Goal: Task Accomplishment & Management: Manage account settings

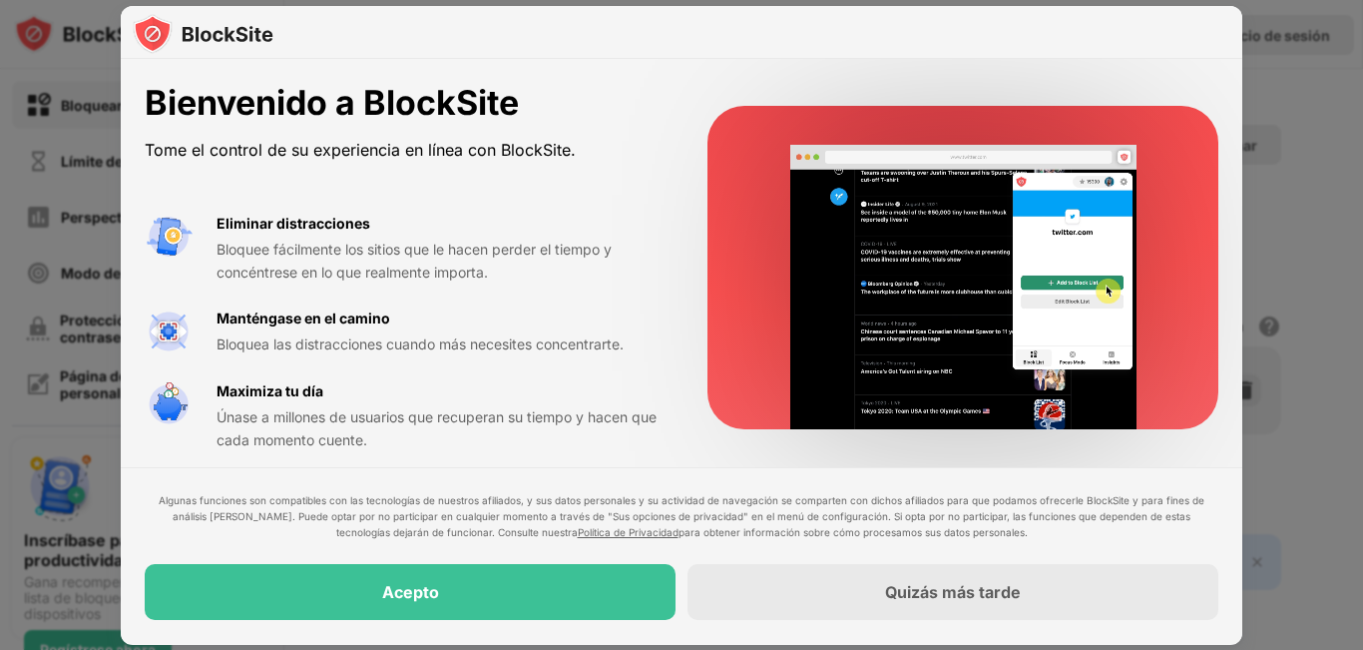
click at [345, 94] on font "Bienvenido a BlockSite" at bounding box center [332, 102] width 374 height 41
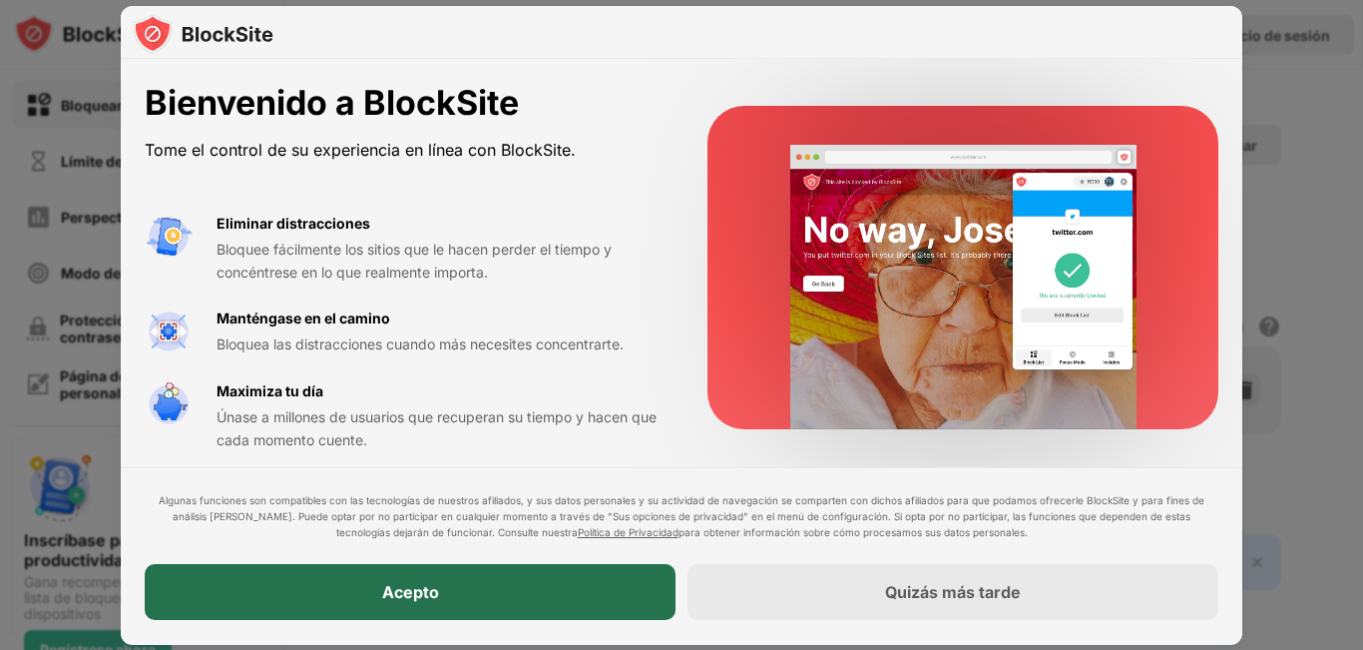
click at [462, 590] on div "Acepto" at bounding box center [410, 593] width 531 height 56
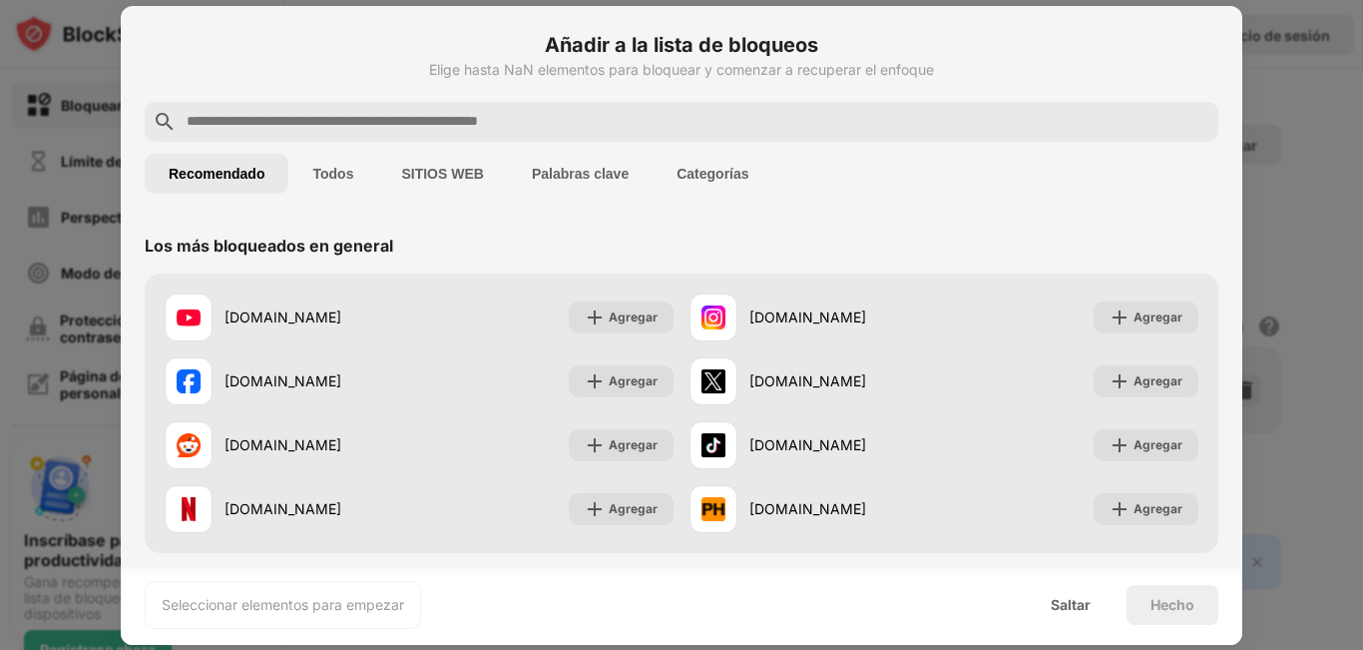
click at [409, 132] on input "text" at bounding box center [698, 122] width 1026 height 24
click at [305, 113] on input "text" at bounding box center [698, 122] width 1026 height 24
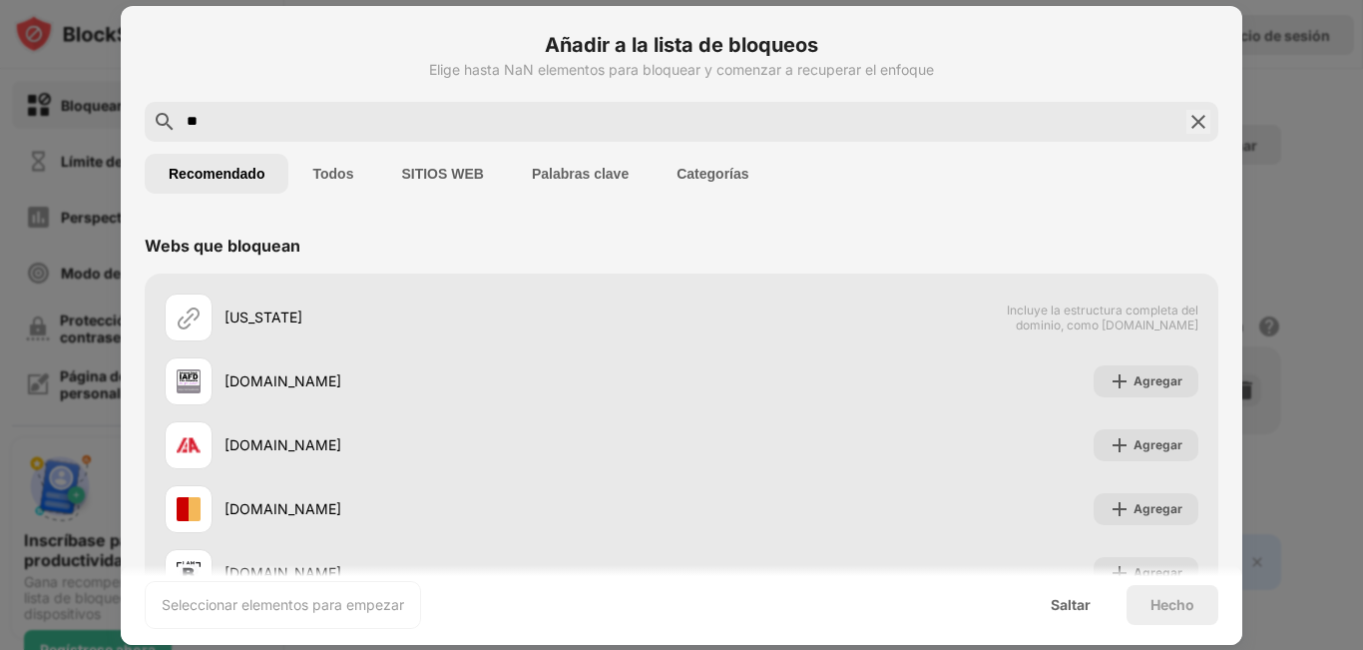
type input "**"
click at [1203, 102] on div "Añadir a la lista de bloqueos Elige hasta NaN elementos para bloquear y comenza…" at bounding box center [682, 393] width 1122 height 774
click at [1077, 615] on div "Saltar" at bounding box center [1071, 605] width 88 height 40
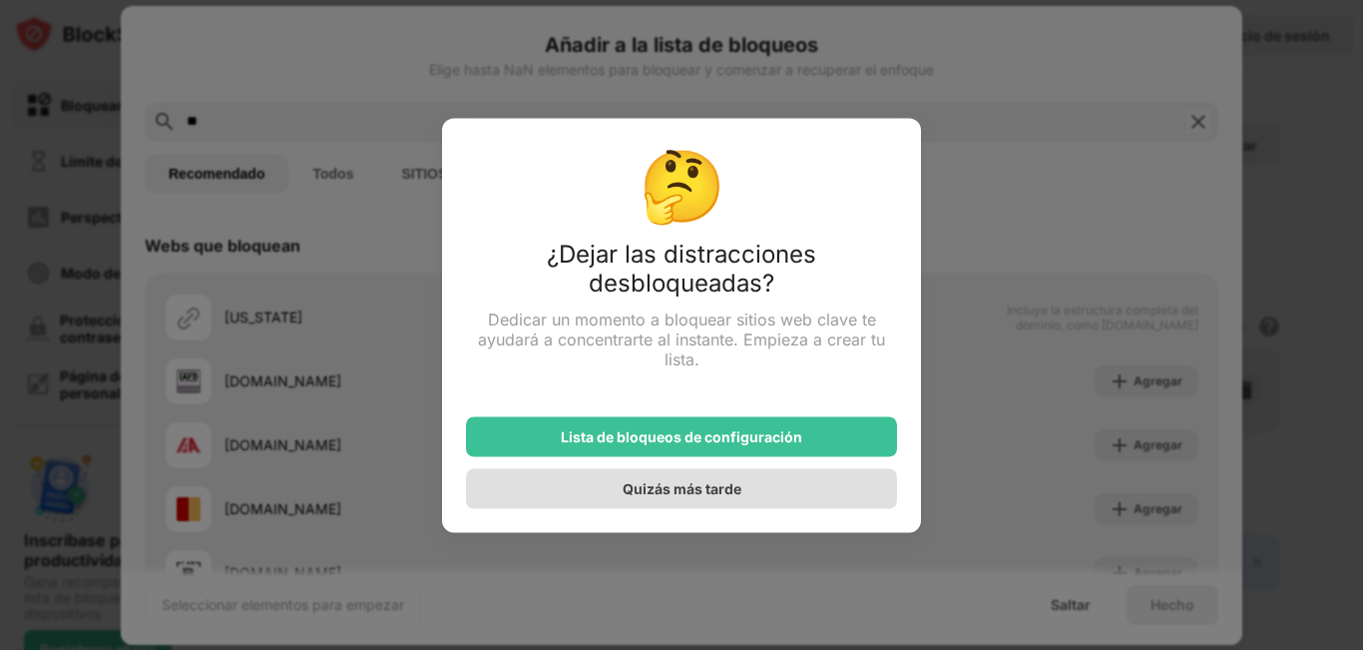
click at [768, 484] on div "Quizás más tarde" at bounding box center [681, 488] width 431 height 40
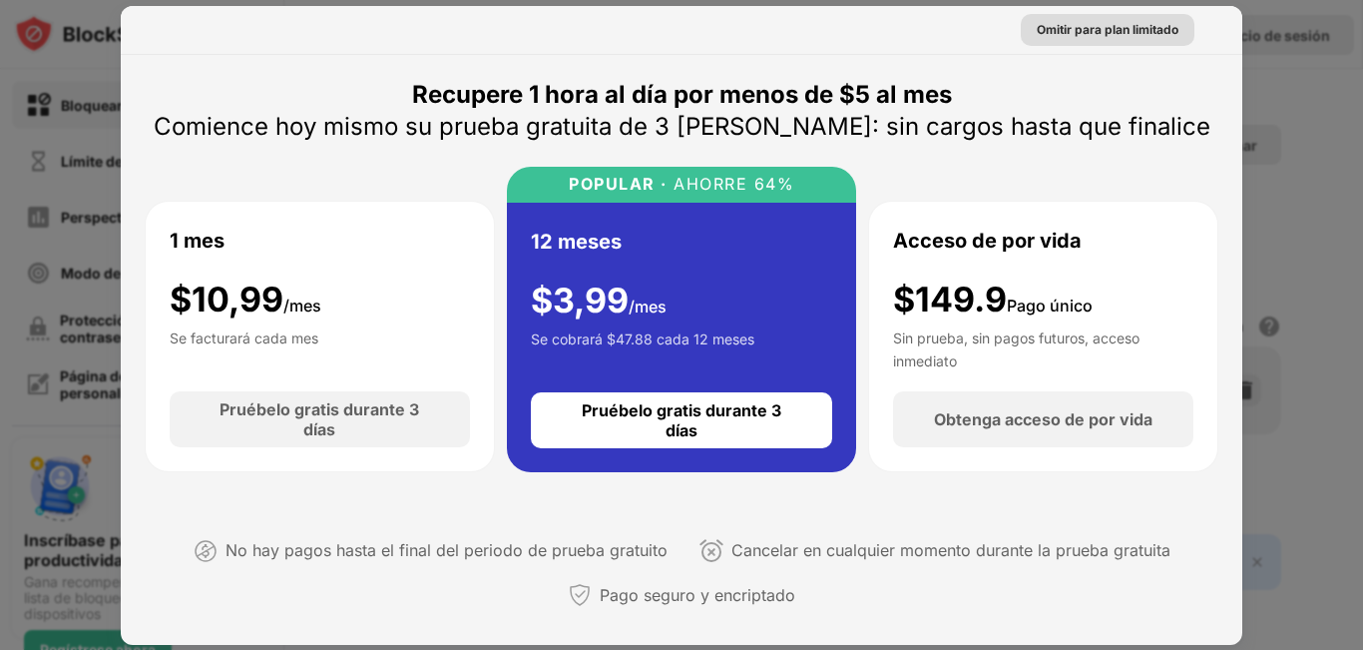
click at [1140, 30] on font "Omitir para plan limitado" at bounding box center [1108, 29] width 142 height 15
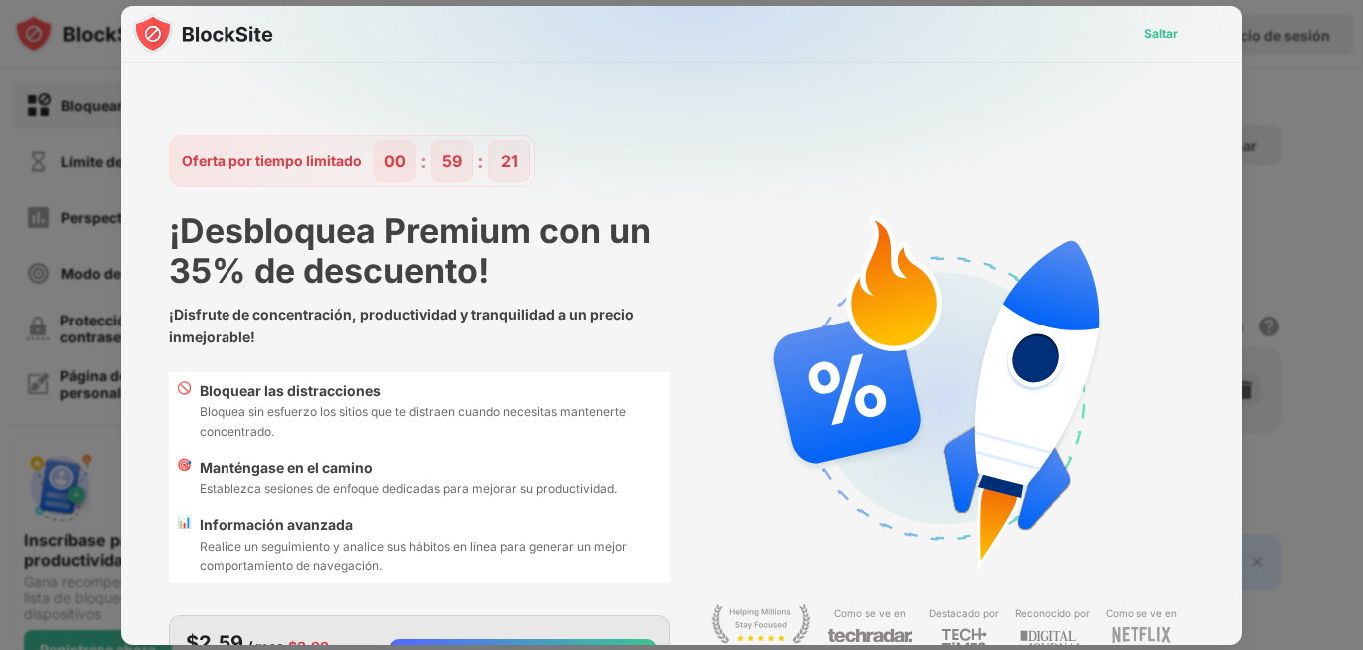
click at [1145, 30] on font "Saltar" at bounding box center [1162, 33] width 34 height 15
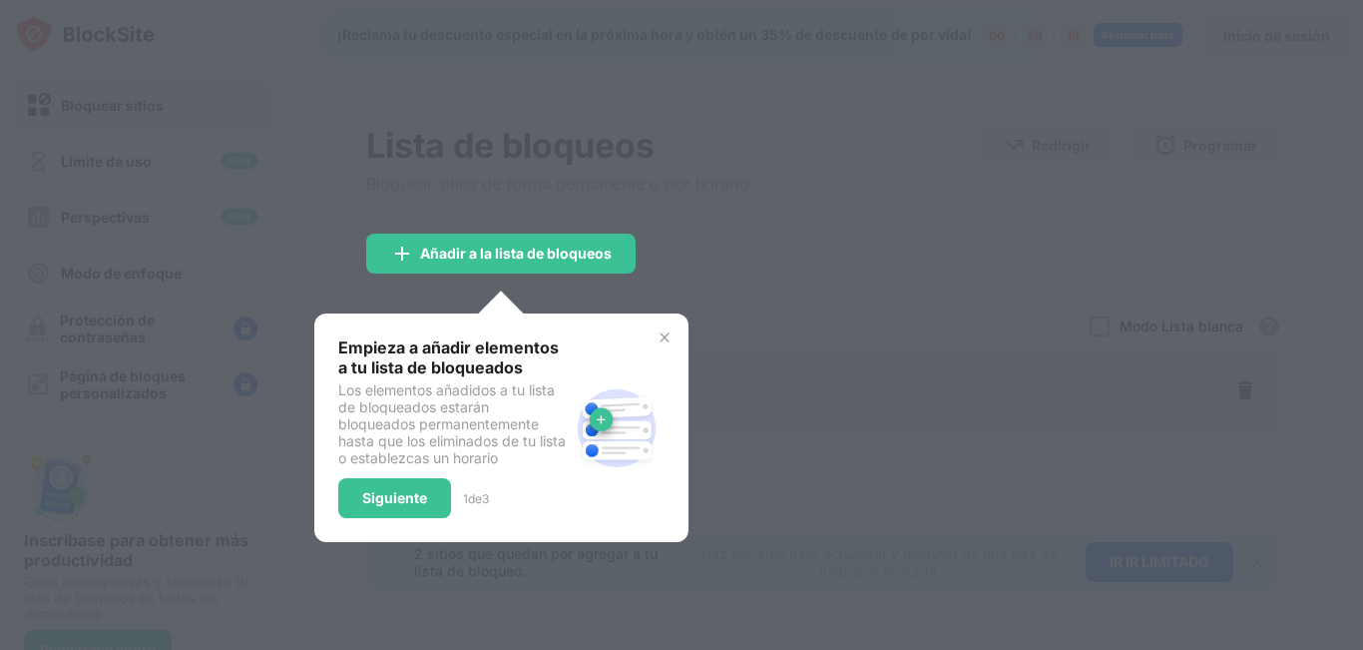
drag, startPoint x: 672, startPoint y: 327, endPoint x: 665, endPoint y: 338, distance: 13.0
click at [669, 329] on div "Empieza a añadir elementos a tu lista de bloqueados Los elementos añadidos a tu…" at bounding box center [501, 427] width 374 height 229
click at [665, 338] on img at bounding box center [665, 337] width 16 height 16
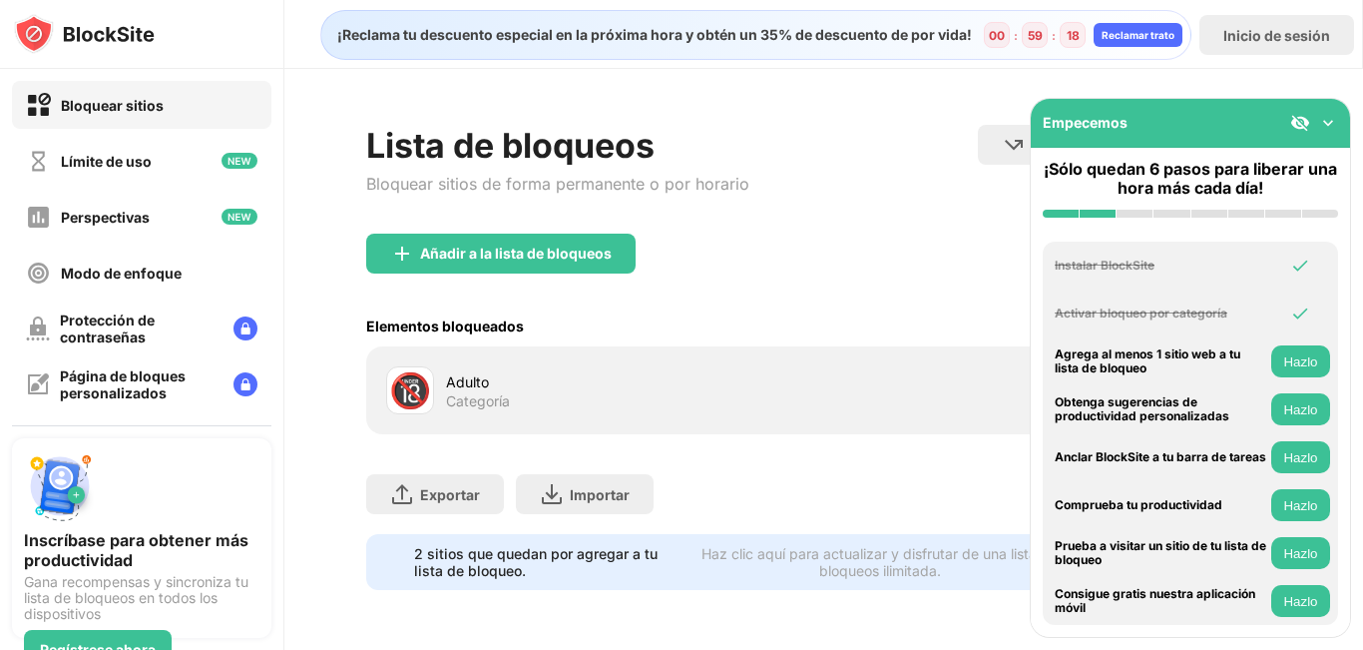
click at [546, 278] on div "Añadir a la lista de bloqueos" at bounding box center [823, 270] width 915 height 72
click at [1327, 126] on img at bounding box center [1328, 123] width 20 height 20
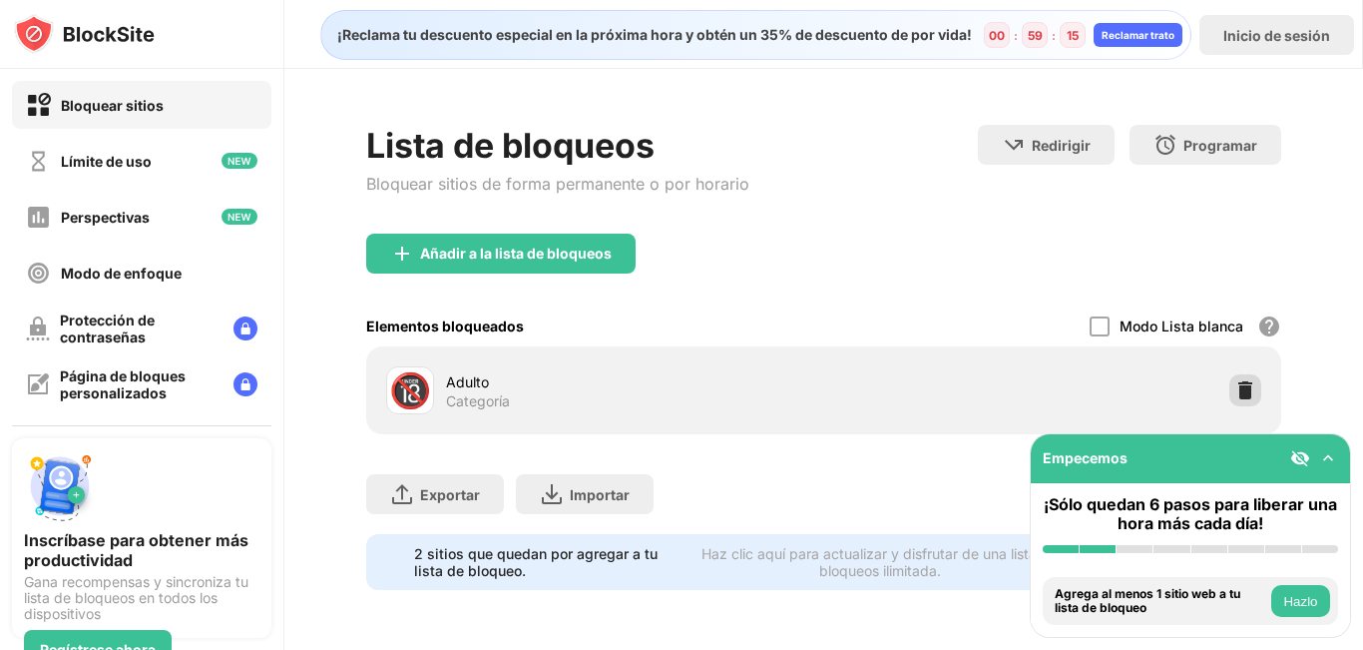
click at [1229, 379] on div at bounding box center [1245, 390] width 32 height 32
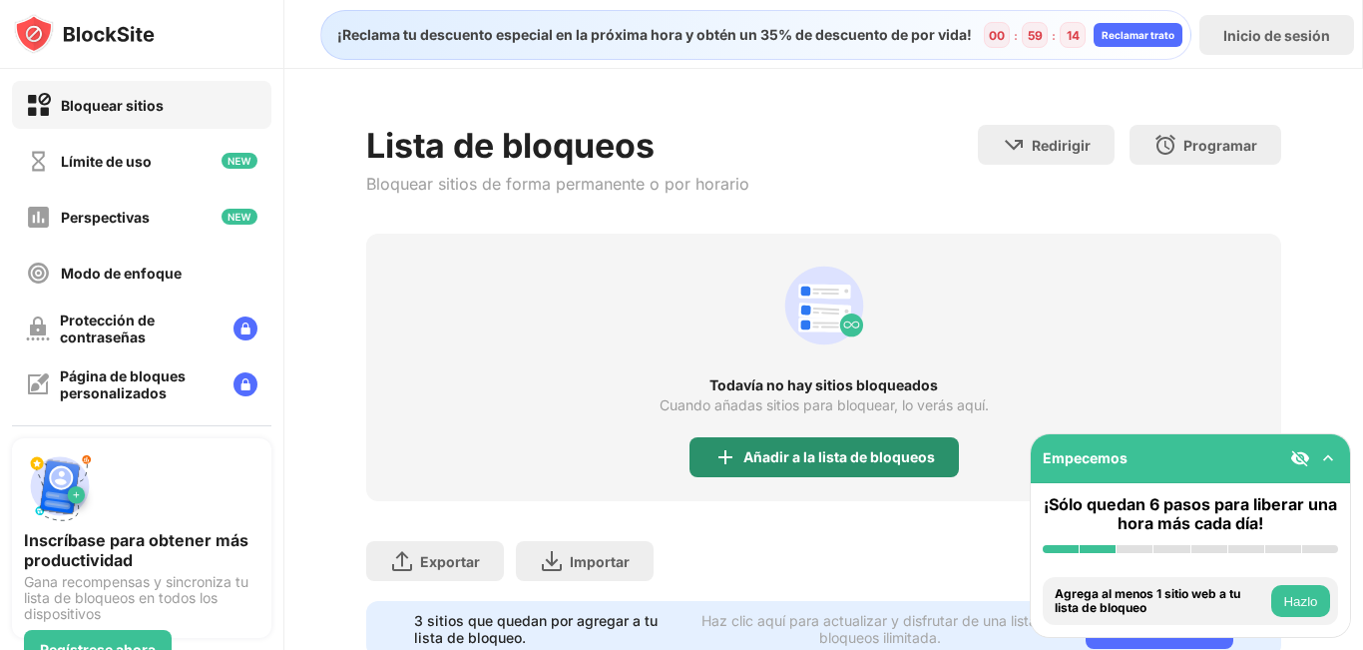
click at [843, 454] on font "Añadir a la lista de bloqueos" at bounding box center [839, 456] width 192 height 17
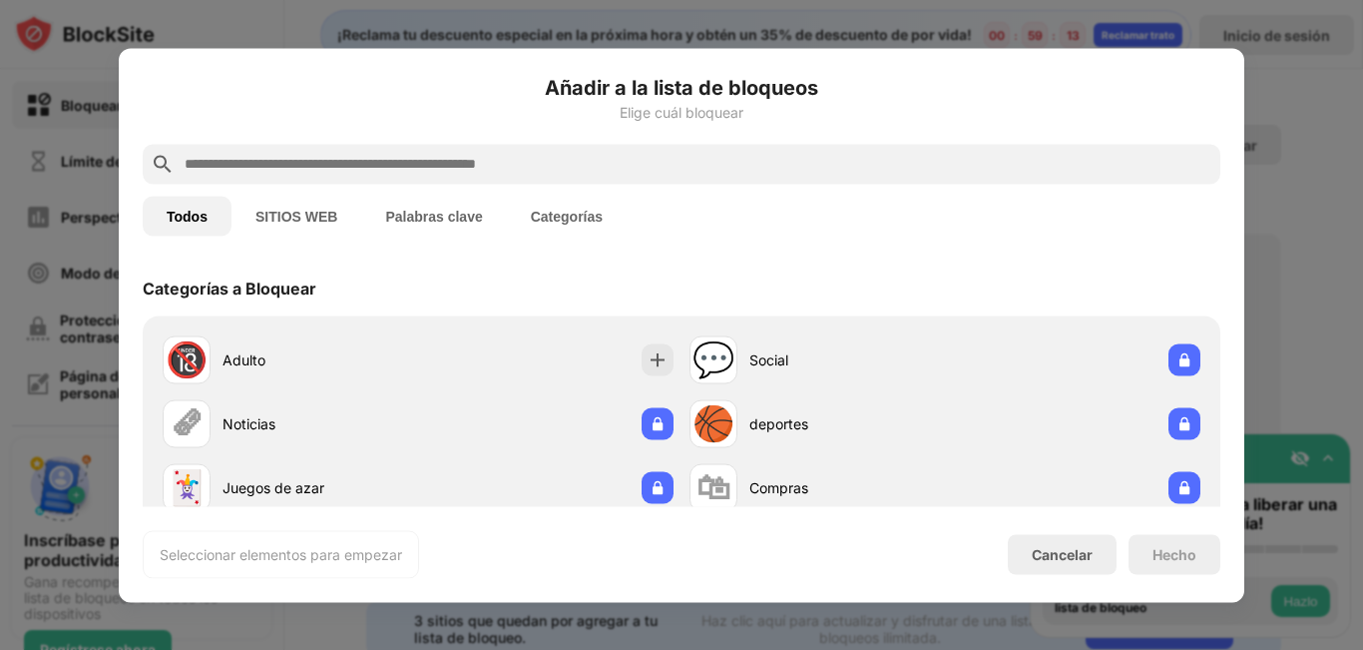
click at [591, 164] on input "text" at bounding box center [698, 164] width 1030 height 24
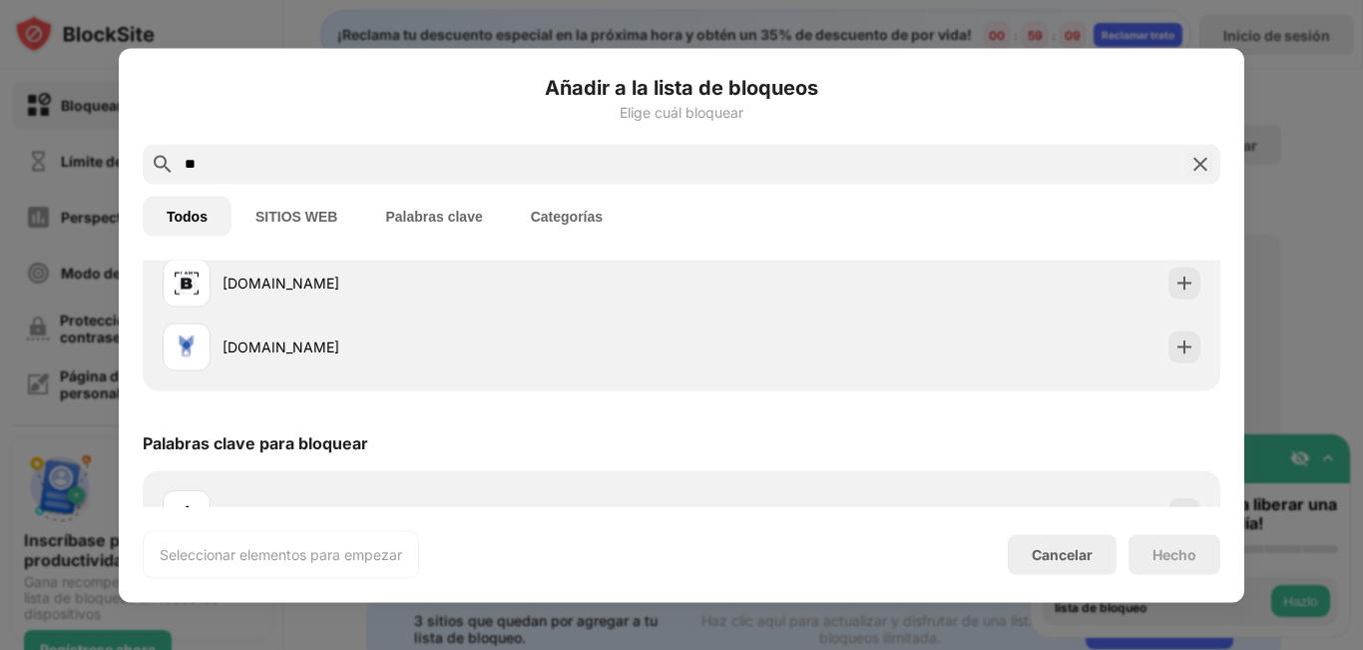
scroll to position [384, 0]
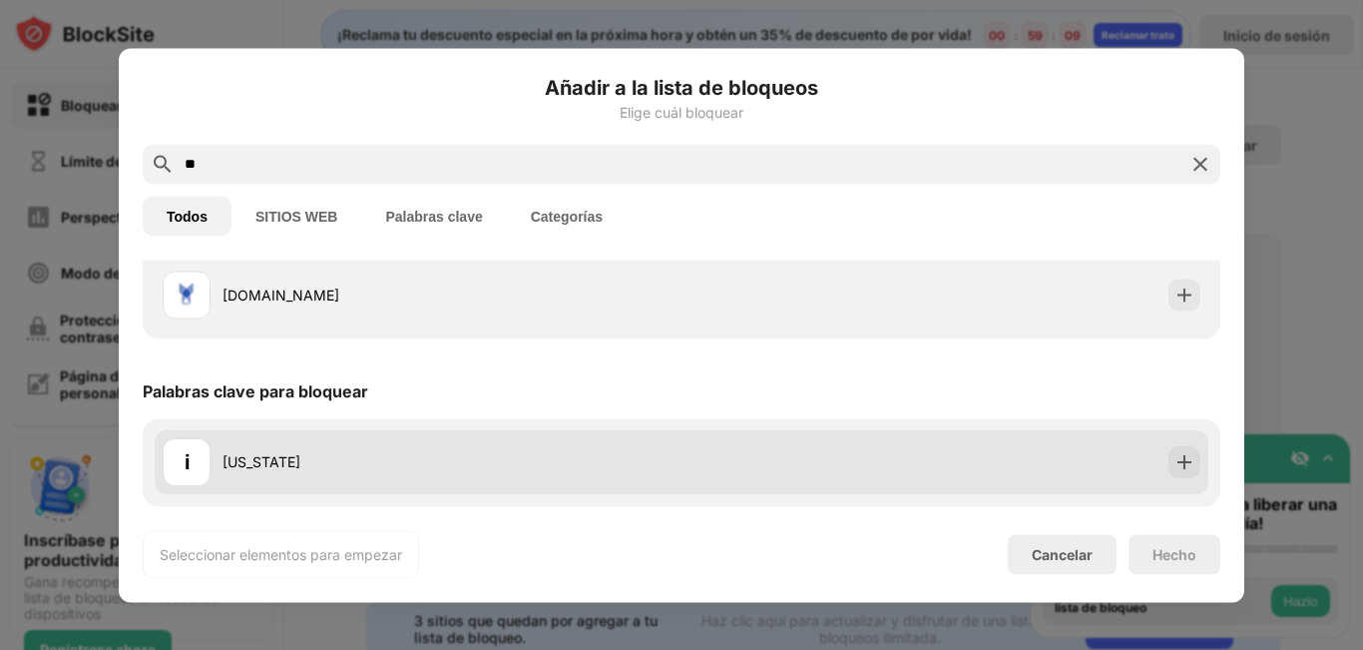
click at [414, 459] on div "[US_STATE]" at bounding box center [452, 462] width 459 height 21
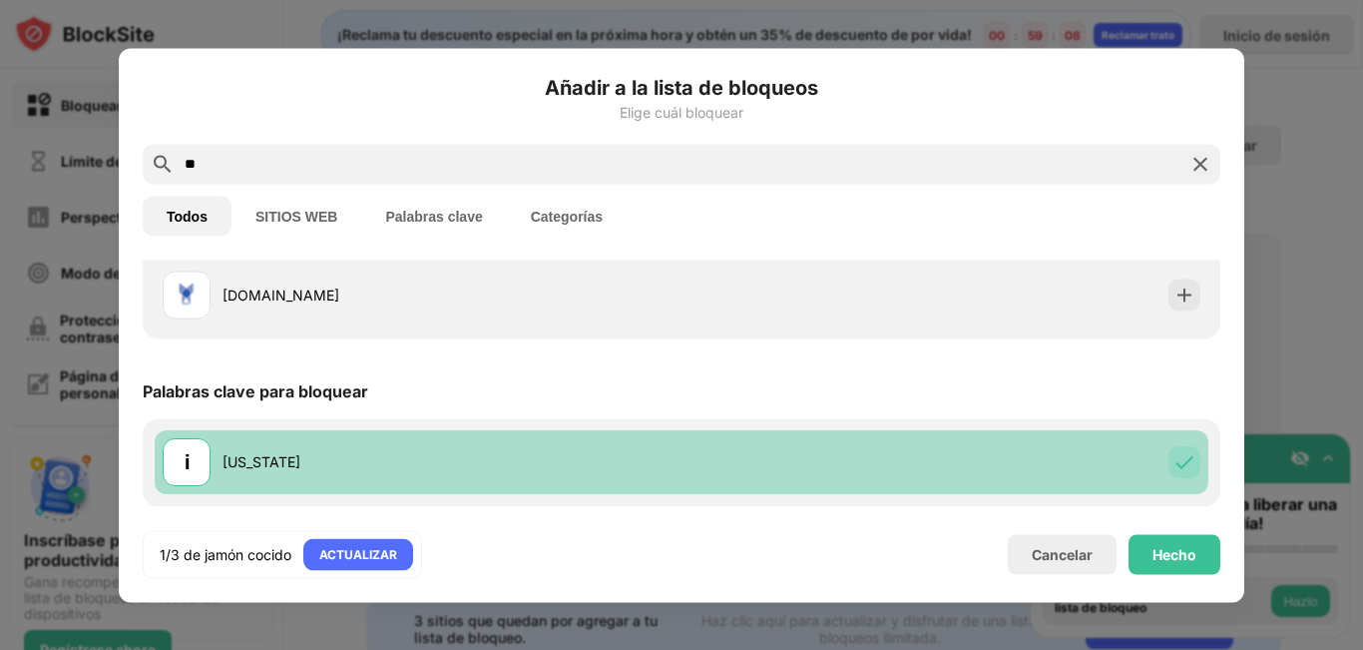
scroll to position [52, 0]
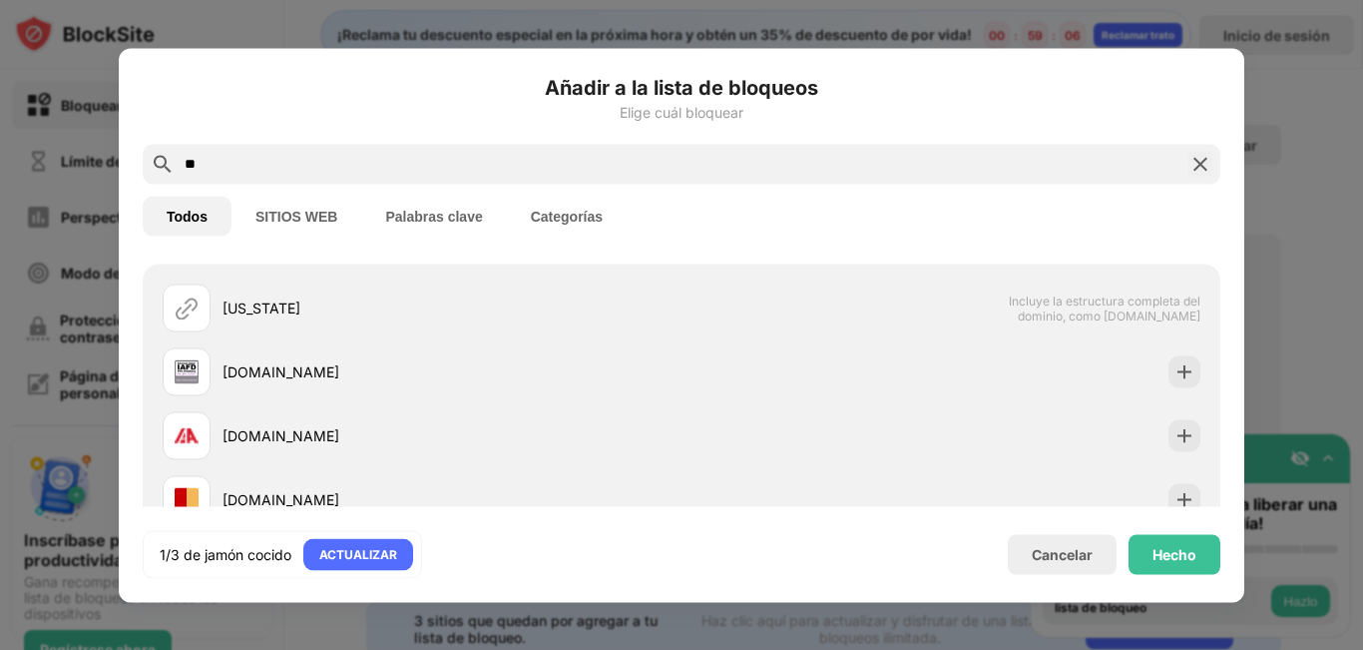
click at [273, 181] on div "**" at bounding box center [682, 164] width 1078 height 40
drag, startPoint x: 254, startPoint y: 161, endPoint x: 230, endPoint y: 166, distance: 25.4
click at [230, 166] on input "**" at bounding box center [682, 164] width 998 height 24
type input "*"
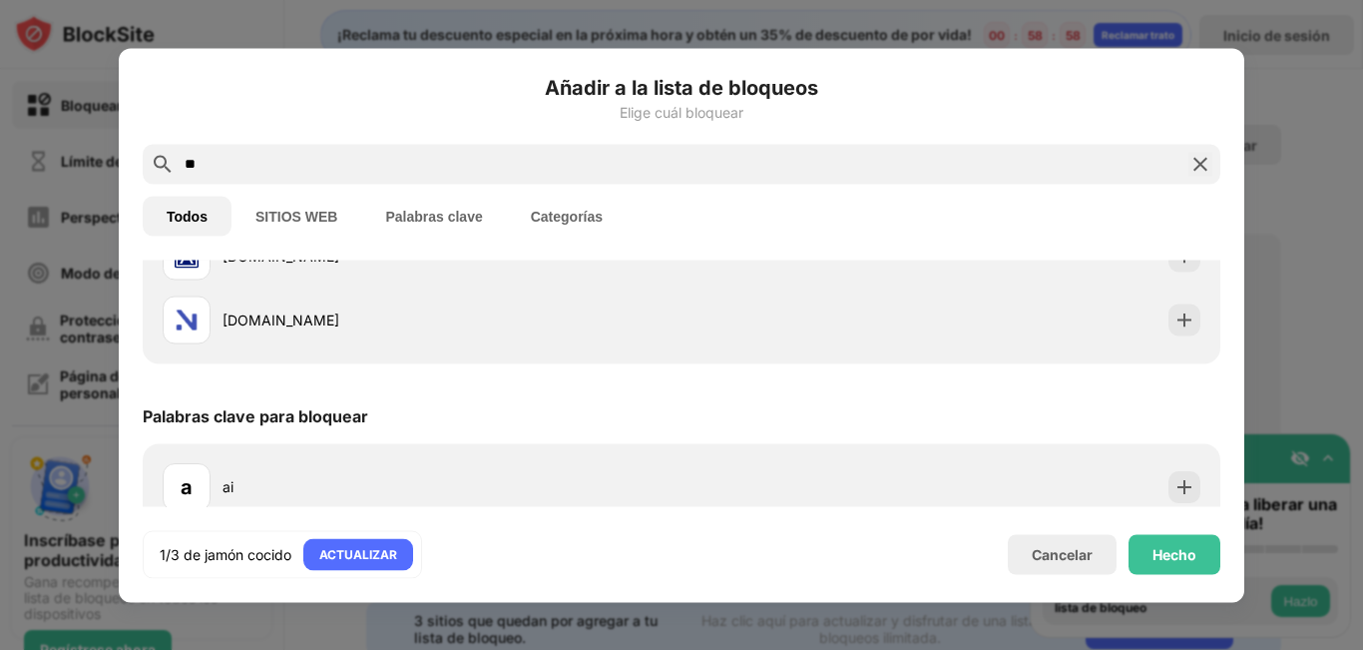
scroll to position [384, 0]
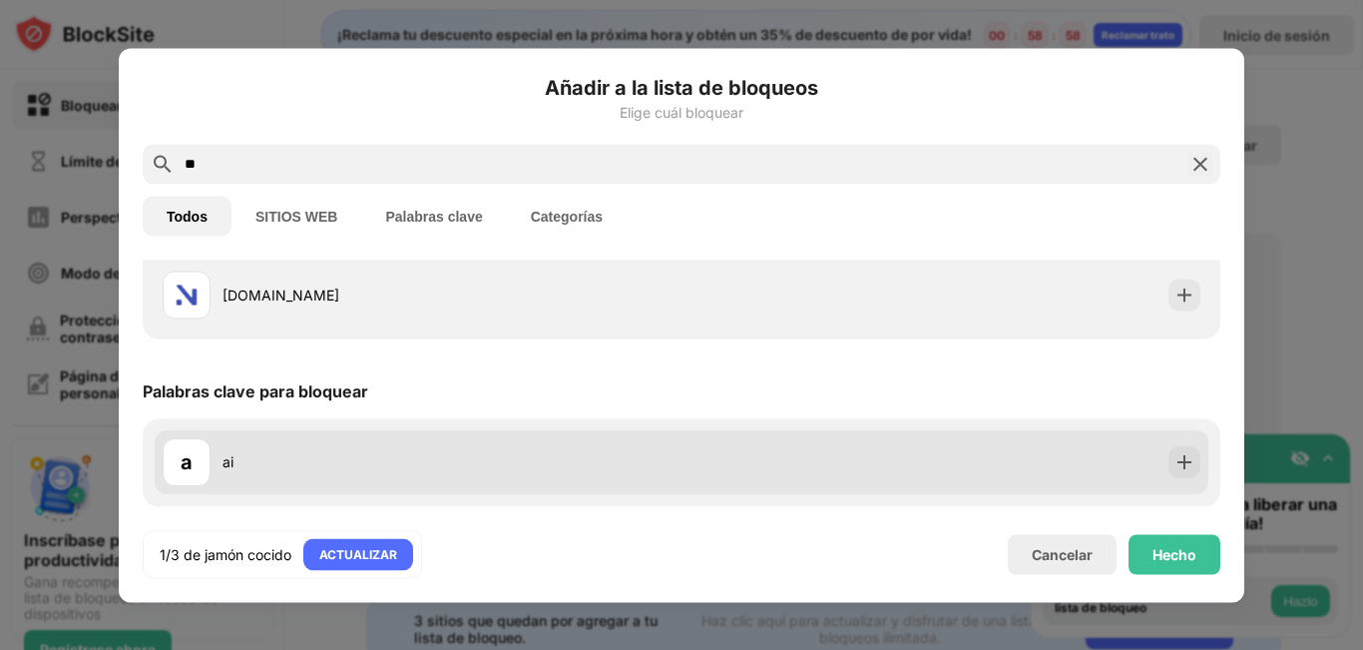
type input "**"
click at [317, 472] on div "ai" at bounding box center [452, 462] width 459 height 21
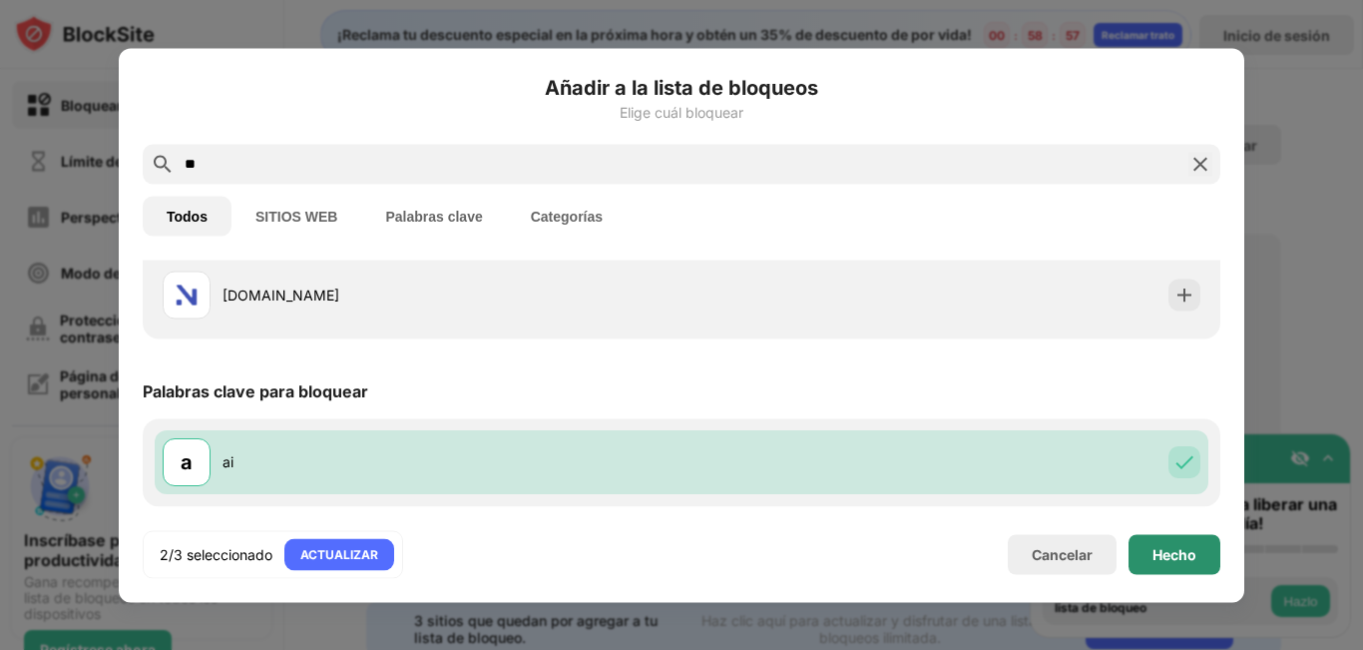
click at [1179, 564] on div "Hecho" at bounding box center [1175, 554] width 92 height 40
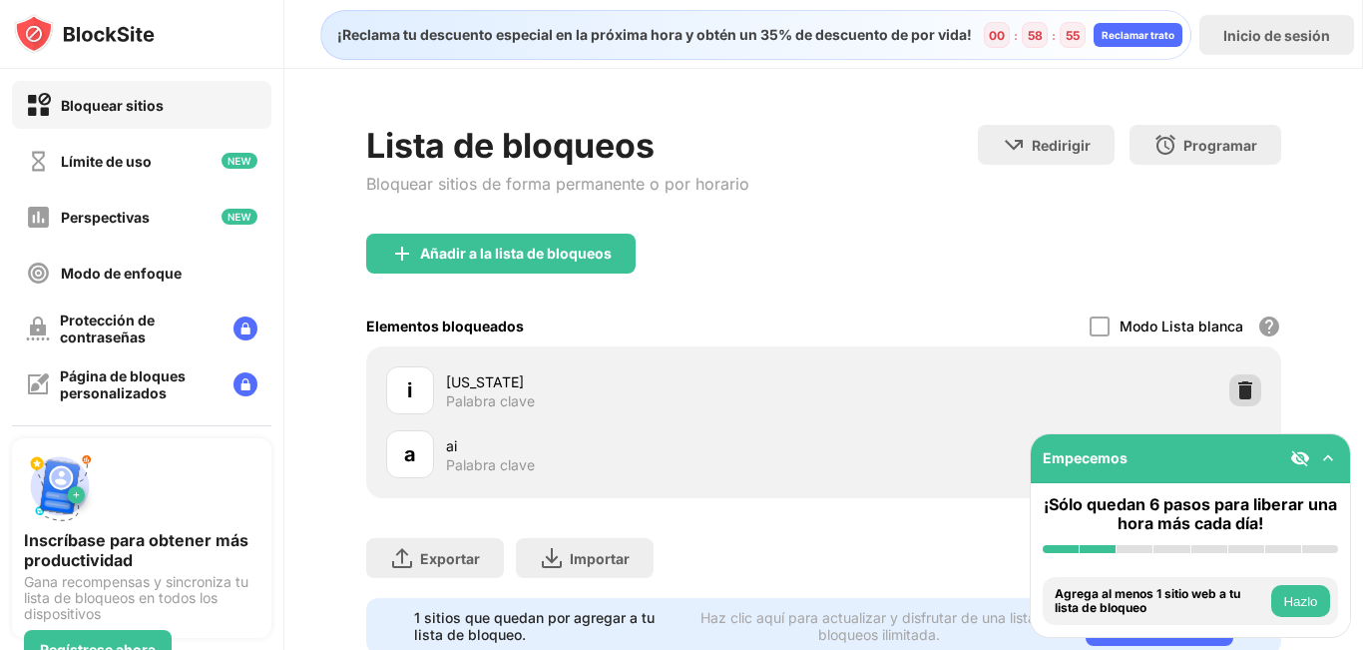
click at [1235, 384] on img at bounding box center [1245, 390] width 20 height 20
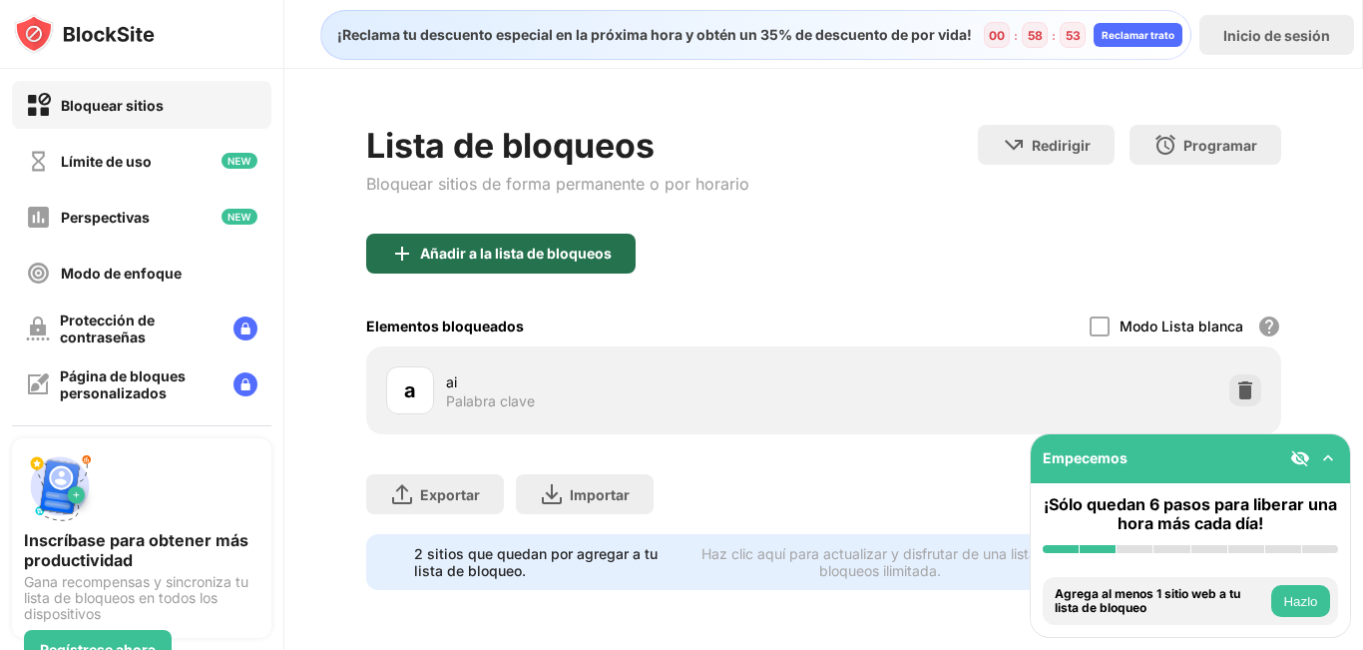
click at [567, 251] on font "Añadir a la lista de bloqueos" at bounding box center [516, 252] width 192 height 17
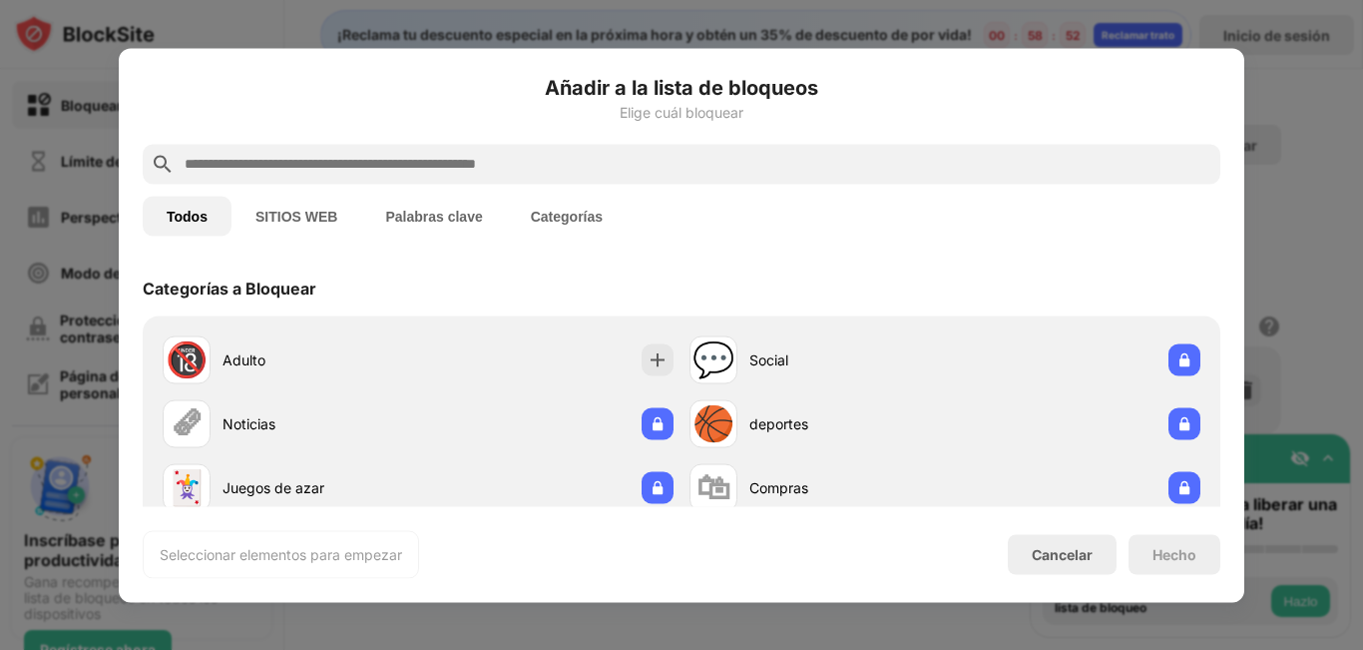
click at [518, 163] on input "text" at bounding box center [698, 164] width 1030 height 24
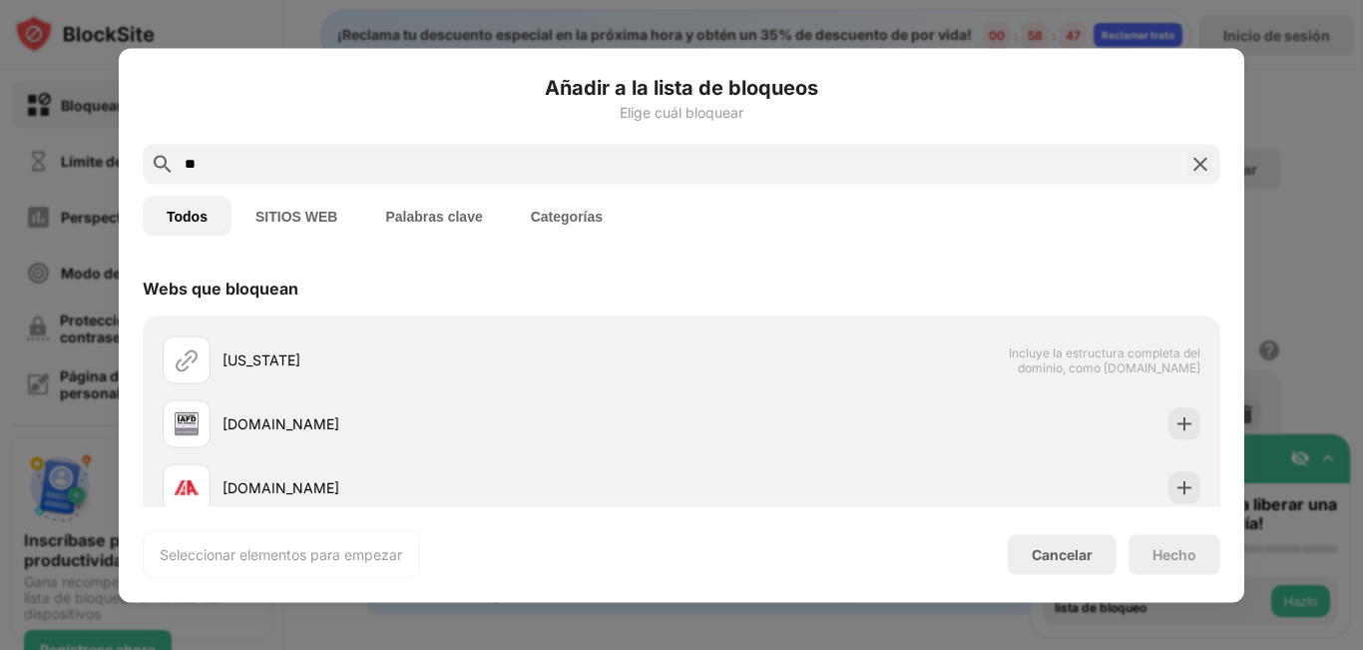
type input "**"
click at [308, 215] on font "SITIOS WEB" at bounding box center [296, 216] width 82 height 16
click at [448, 212] on font "Palabras clave" at bounding box center [433, 216] width 97 height 16
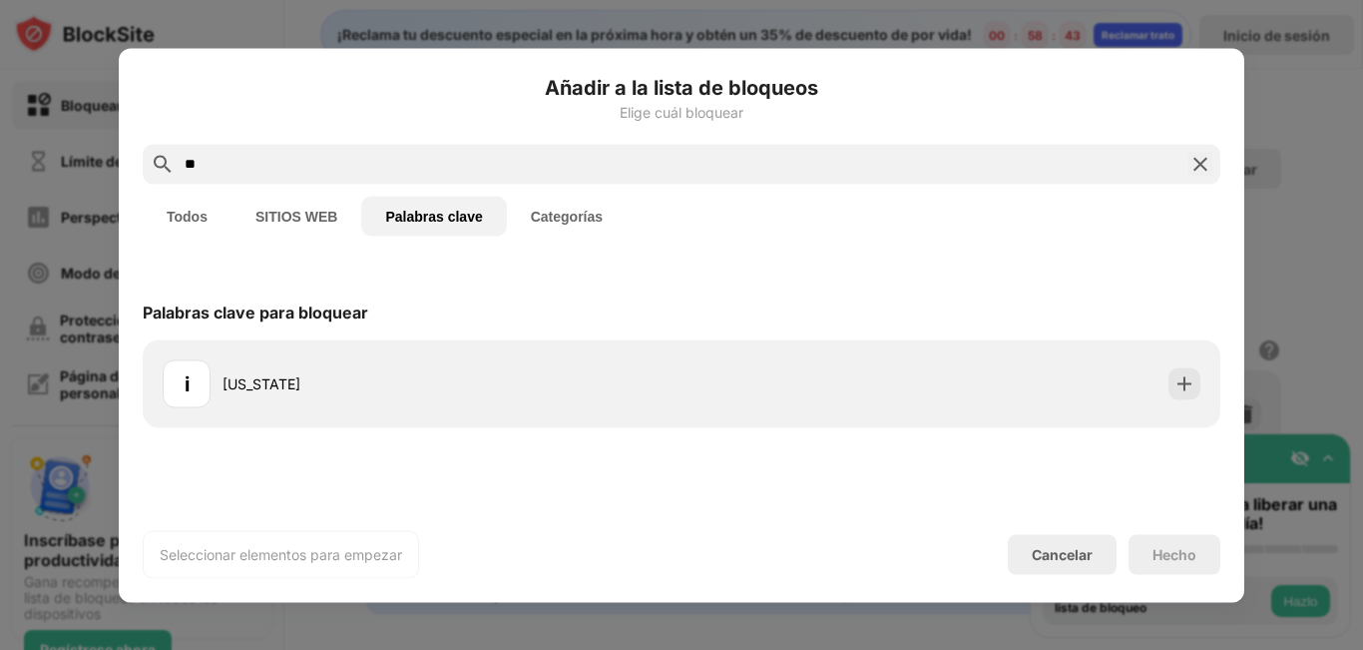
click at [316, 168] on input "**" at bounding box center [682, 164] width 998 height 24
click at [349, 565] on div "Seleccionar elementos para empezar" at bounding box center [281, 554] width 276 height 48
click at [550, 208] on font "Categorías" at bounding box center [567, 216] width 72 height 16
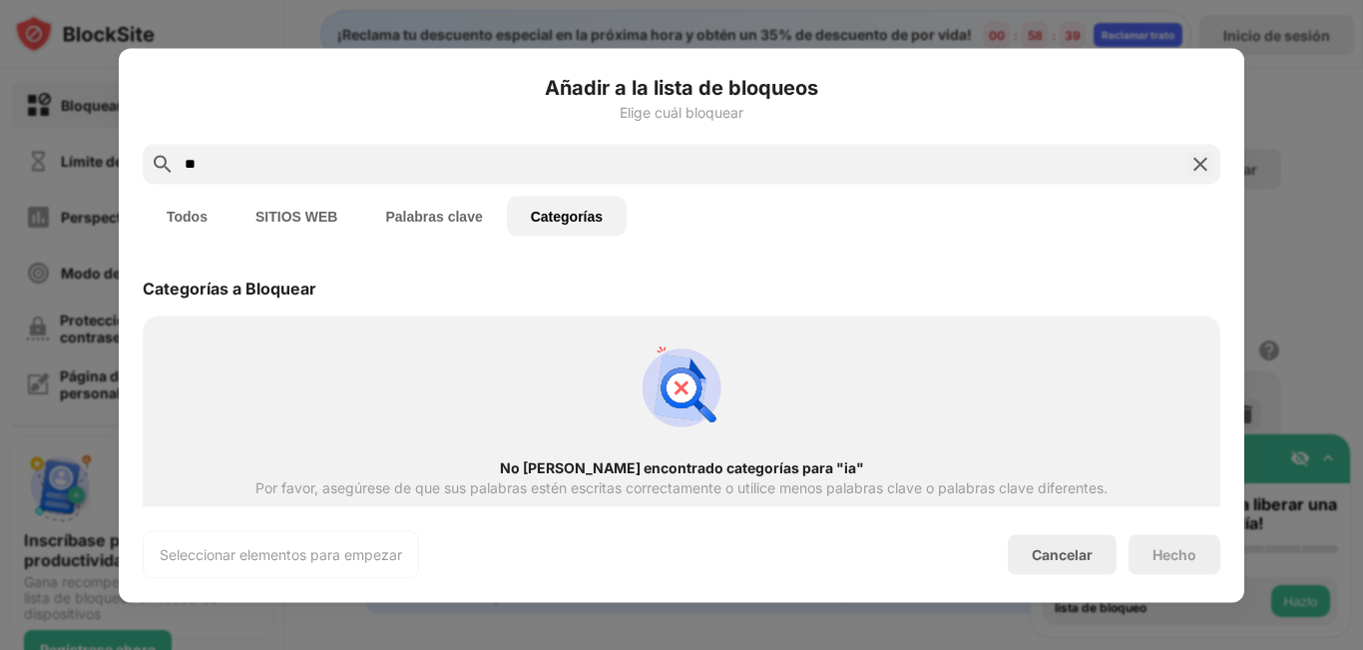
click at [1196, 160] on img at bounding box center [1200, 164] width 24 height 24
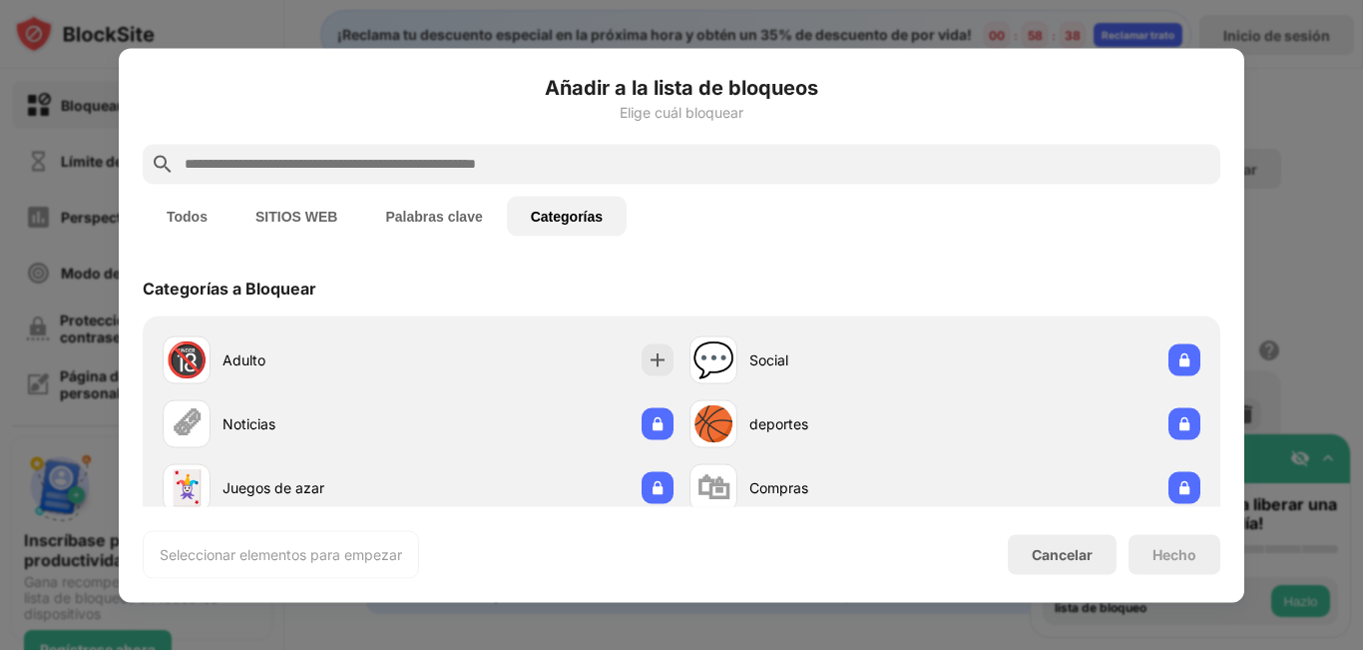
click at [1271, 115] on div at bounding box center [681, 325] width 1363 height 650
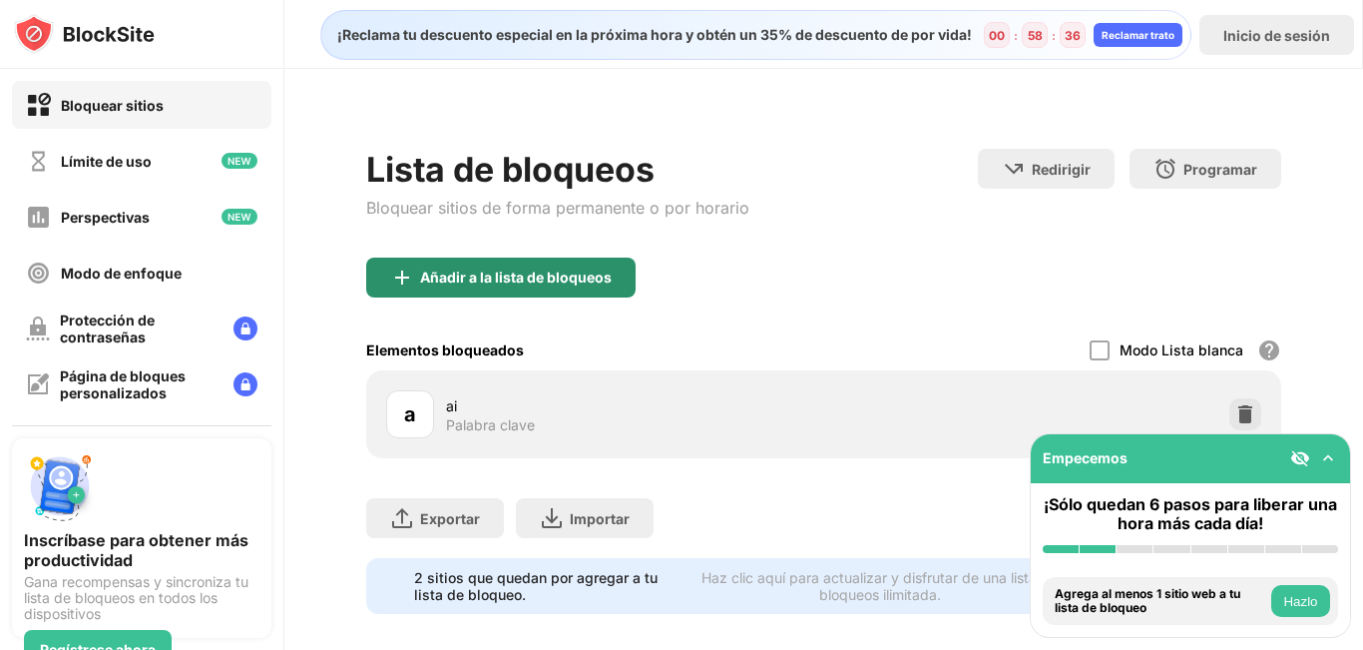
click at [569, 284] on font "Añadir a la lista de bloqueos" at bounding box center [516, 276] width 192 height 17
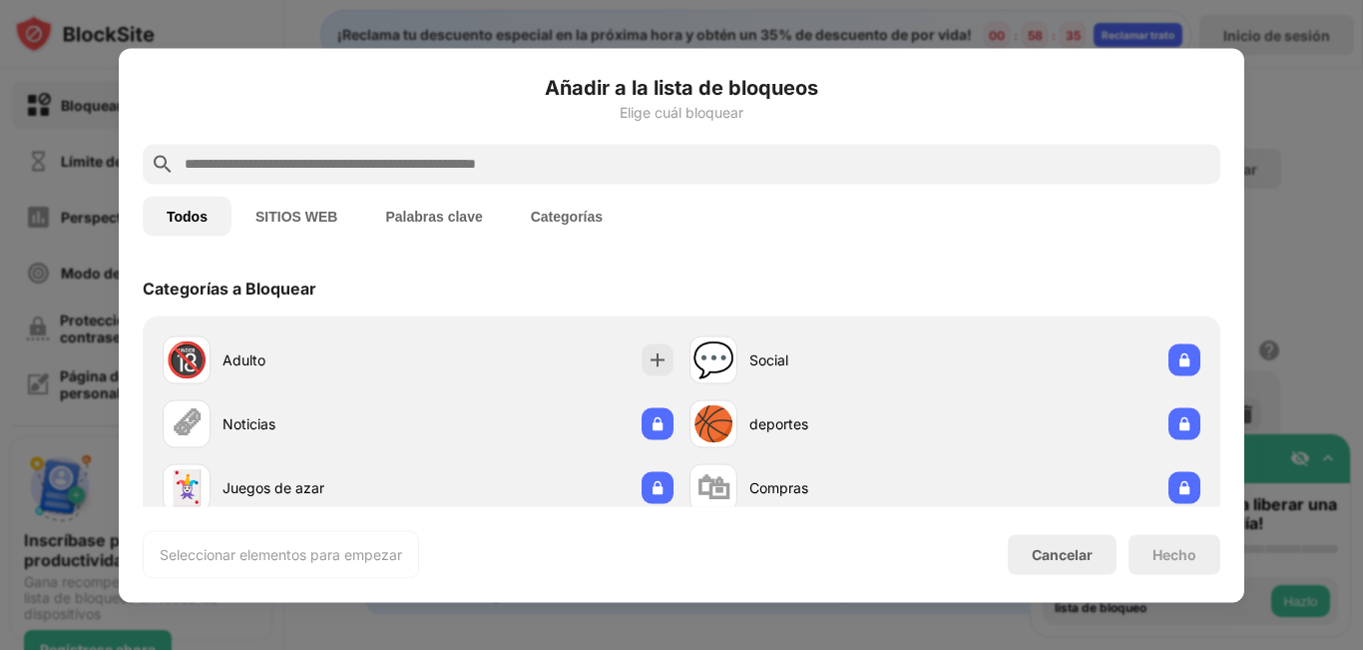
click at [547, 164] on input "text" at bounding box center [698, 164] width 1030 height 24
